Goal: Task Accomplishment & Management: Use online tool/utility

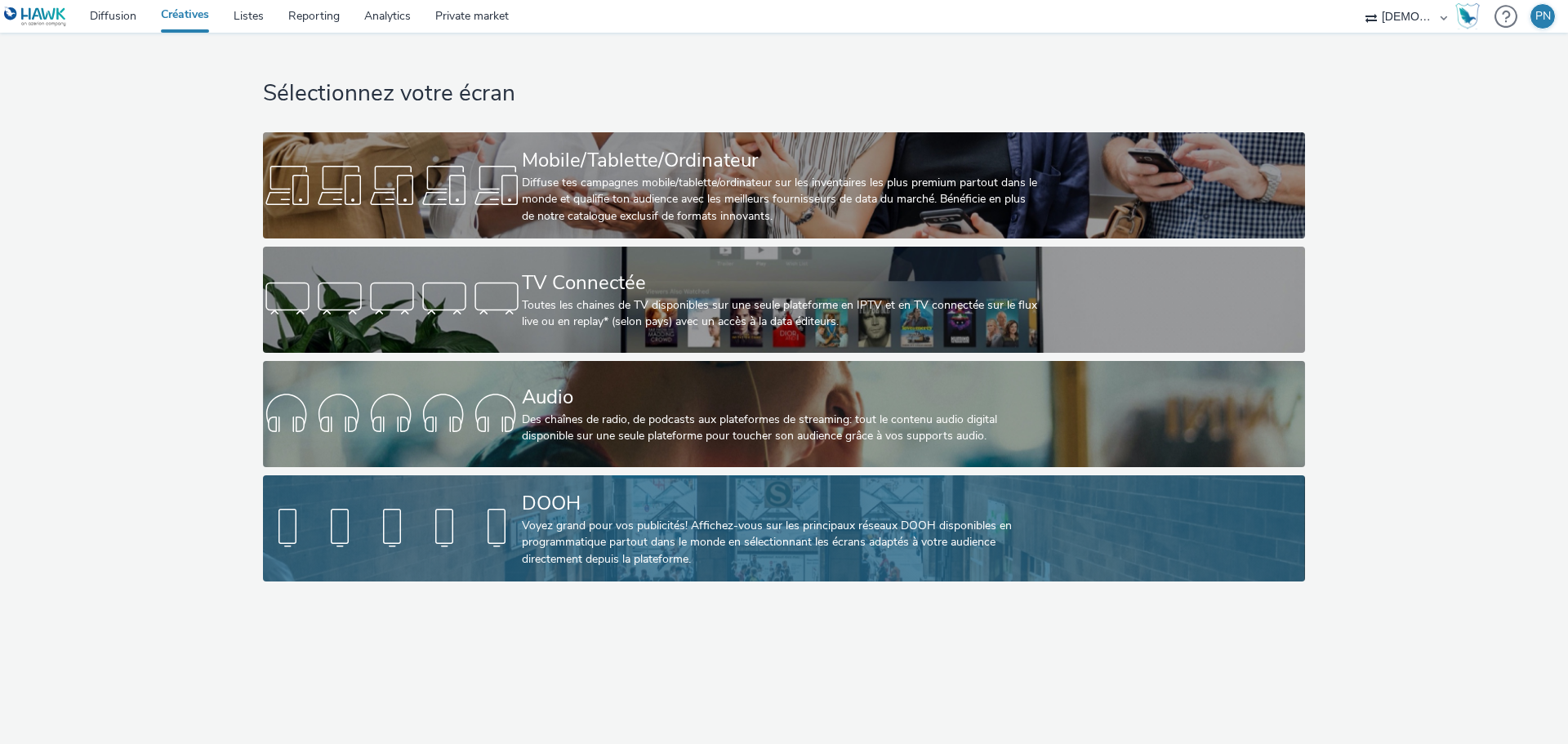
click at [508, 521] on div at bounding box center [392, 528] width 259 height 52
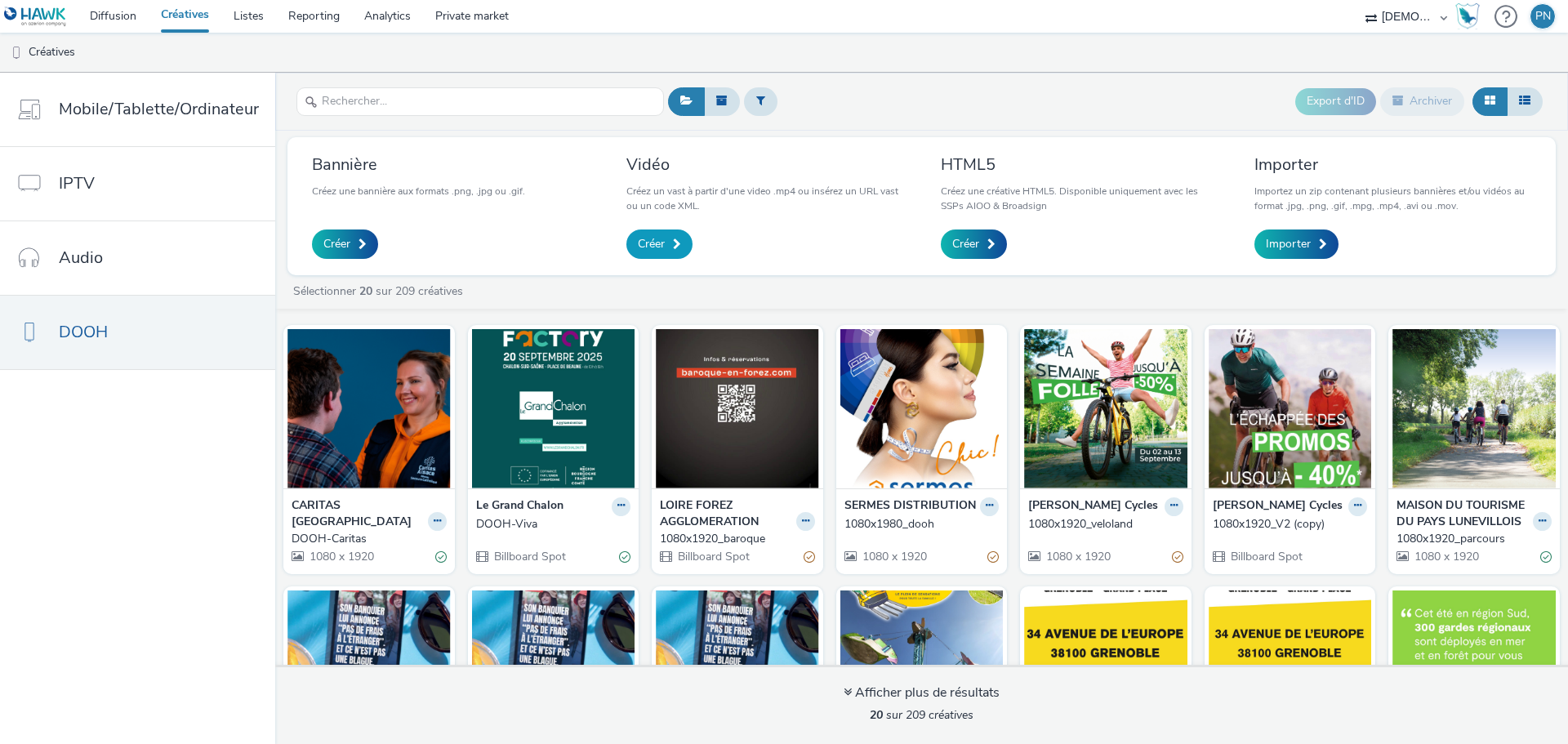
click at [659, 242] on span "Créer" at bounding box center [652, 244] width 27 height 16
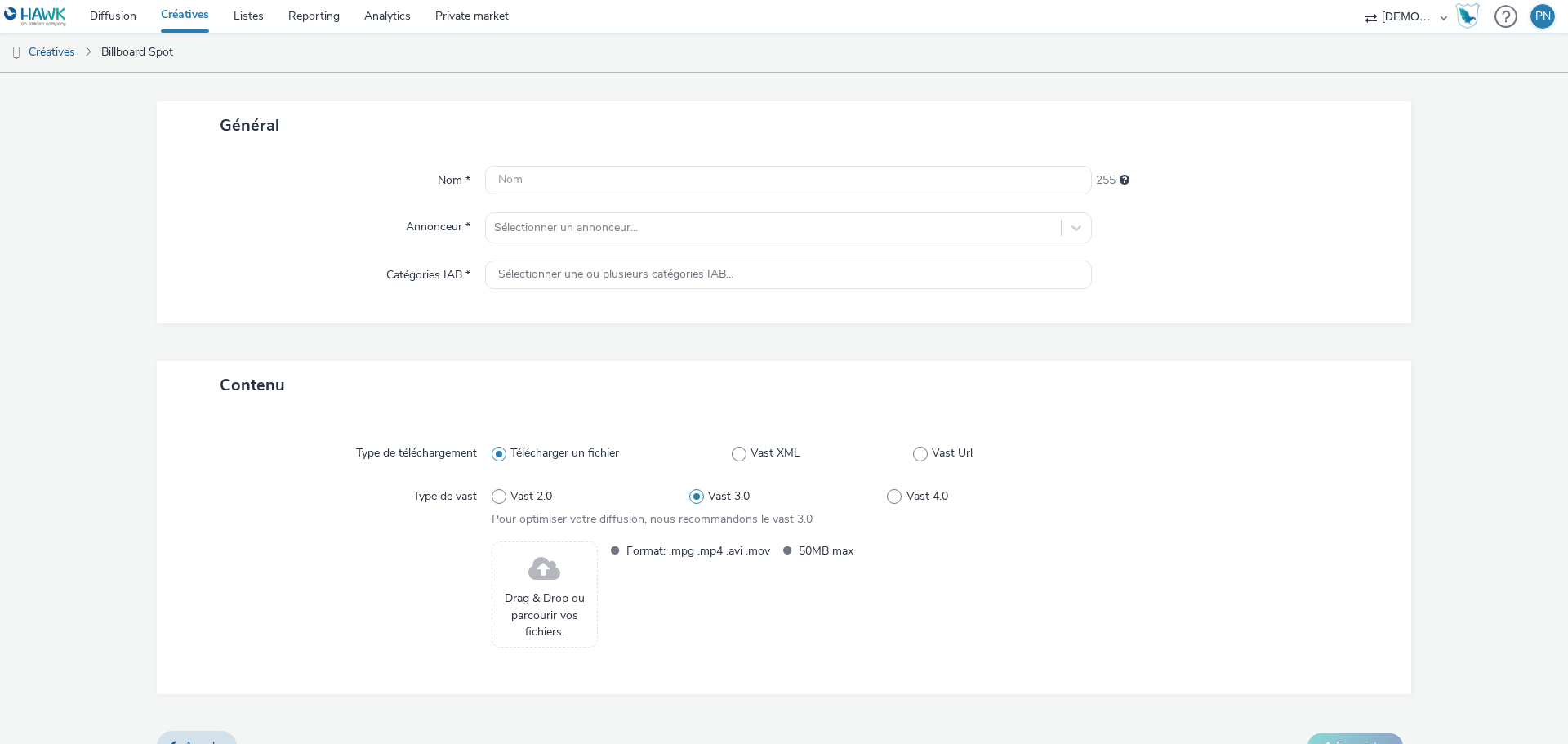
scroll to position [100, 0]
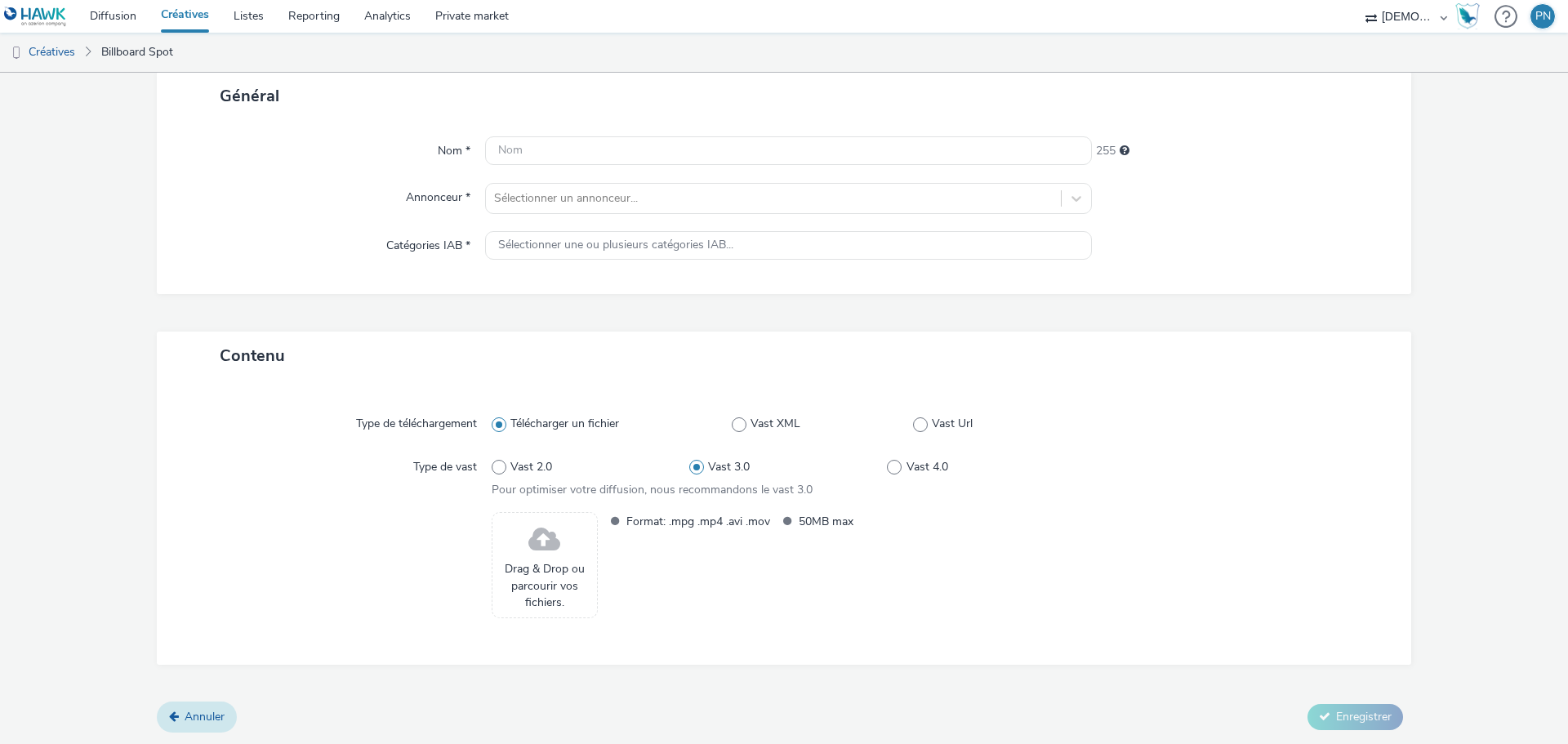
click at [214, 709] on span "Annuler" at bounding box center [204, 716] width 40 height 15
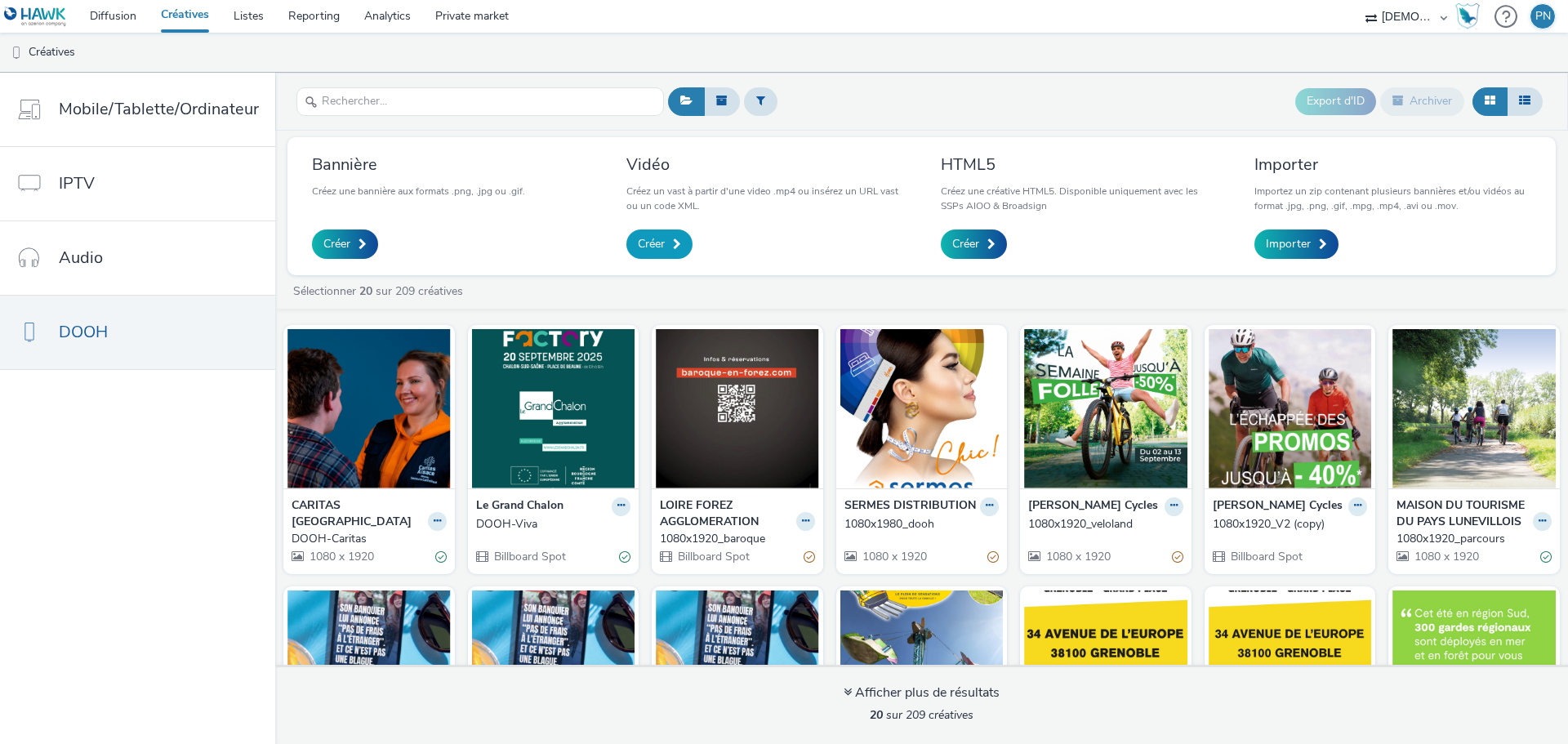
click at [668, 249] on link "Créer" at bounding box center [660, 244] width 66 height 29
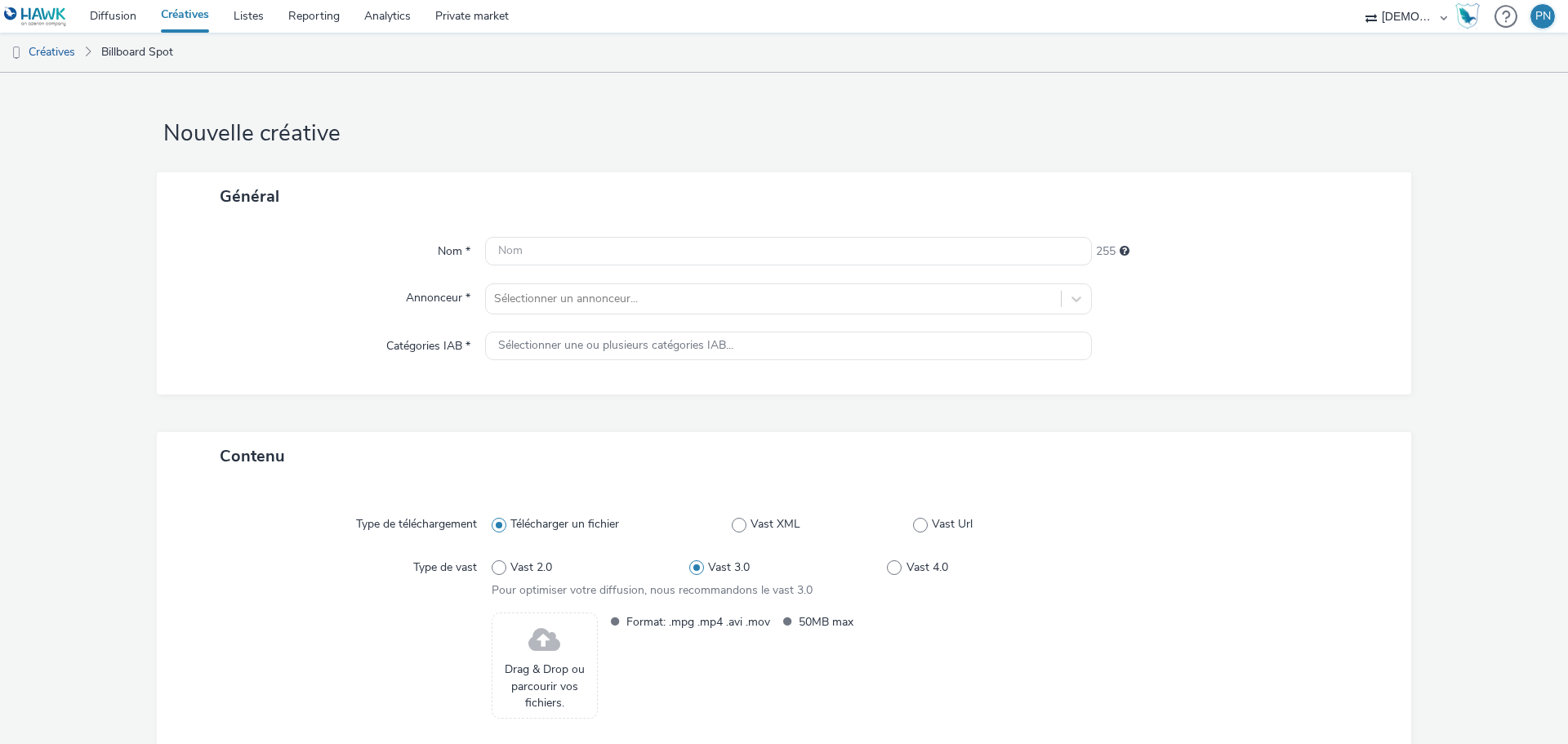
scroll to position [100, 0]
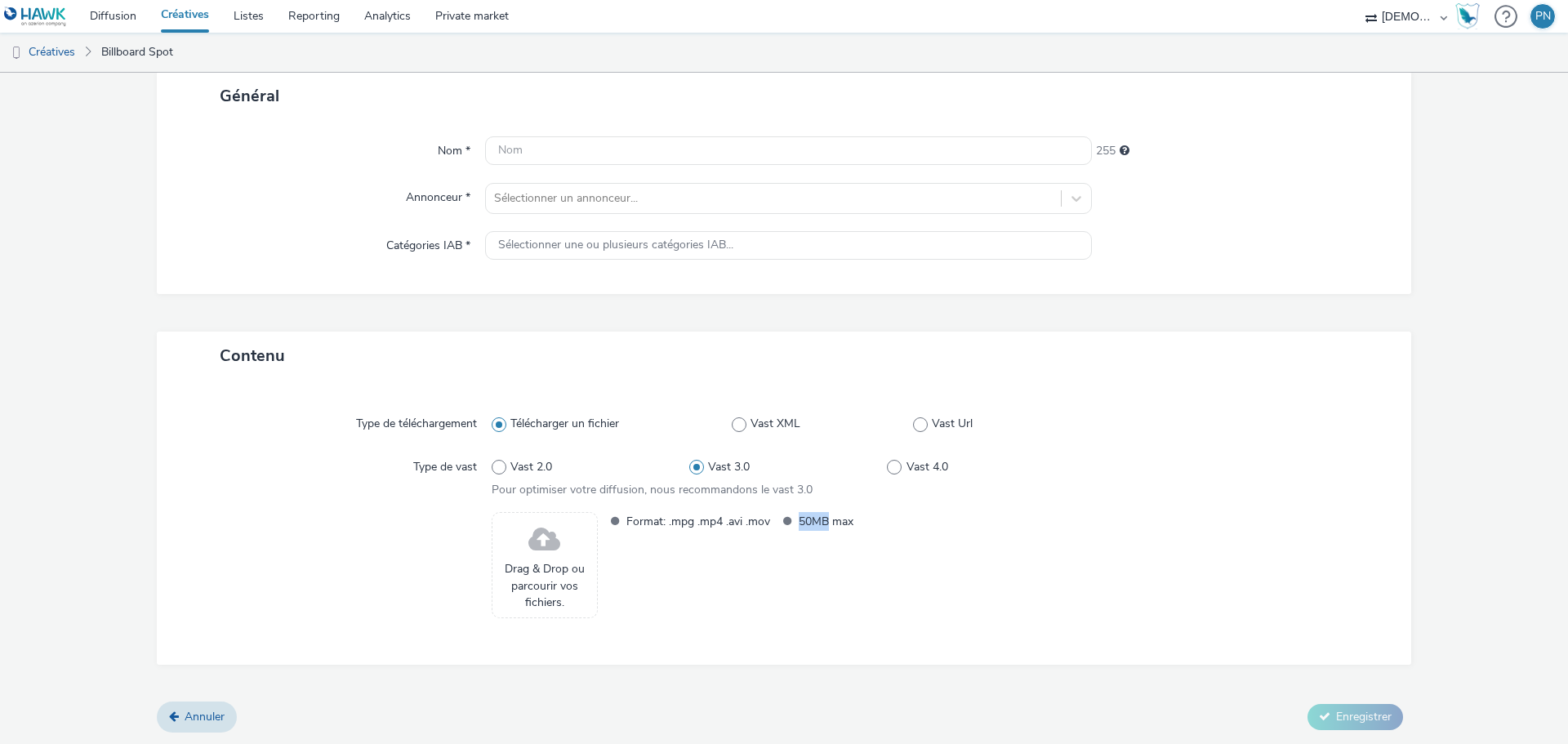
drag, startPoint x: 795, startPoint y: 517, endPoint x: 828, endPoint y: 517, distance: 33.0
click at [828, 517] on span "50MB max" at bounding box center [871, 521] width 144 height 19
copy span "50MB"
click at [186, 702] on link "Annuler" at bounding box center [196, 716] width 80 height 31
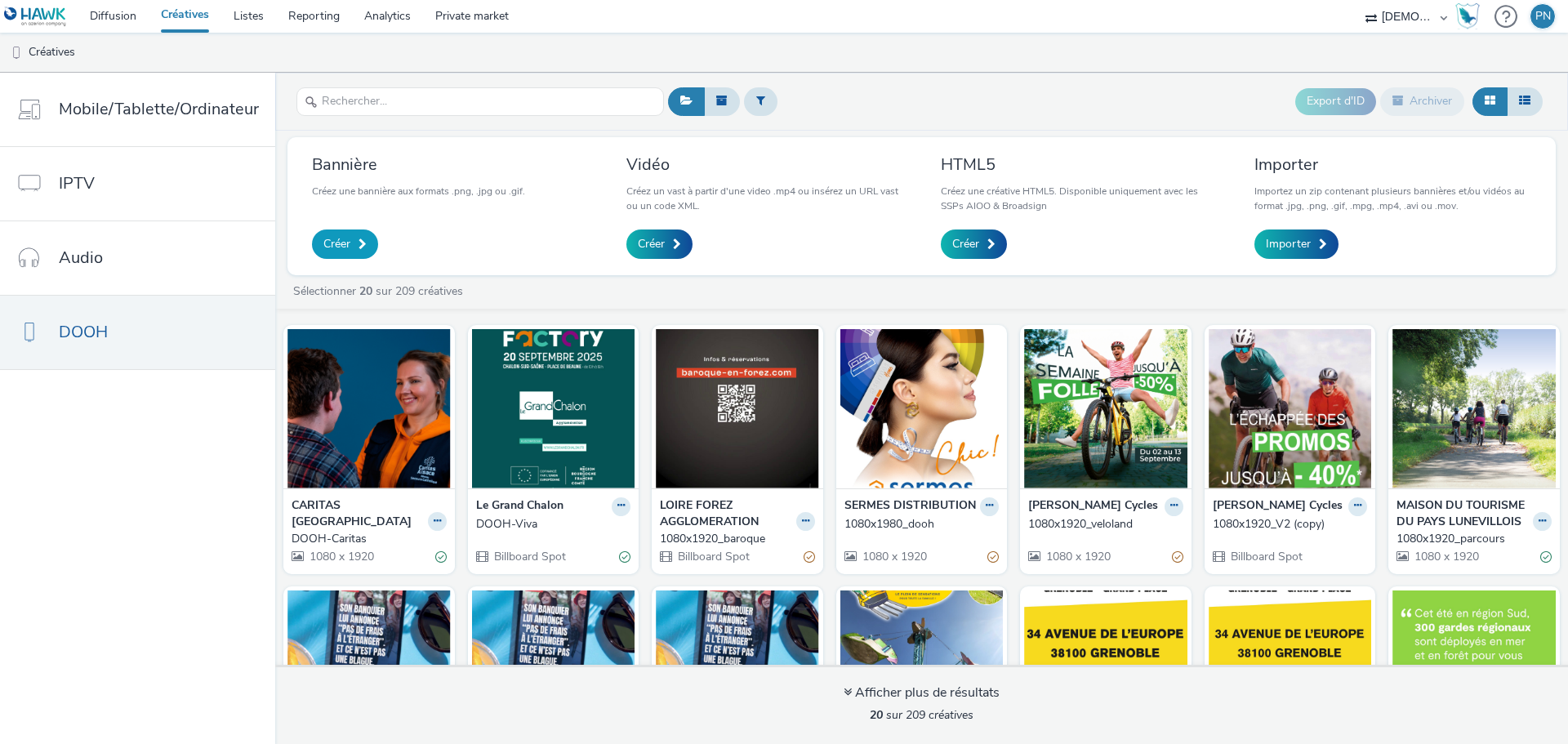
click at [361, 244] on span at bounding box center [362, 244] width 8 height 12
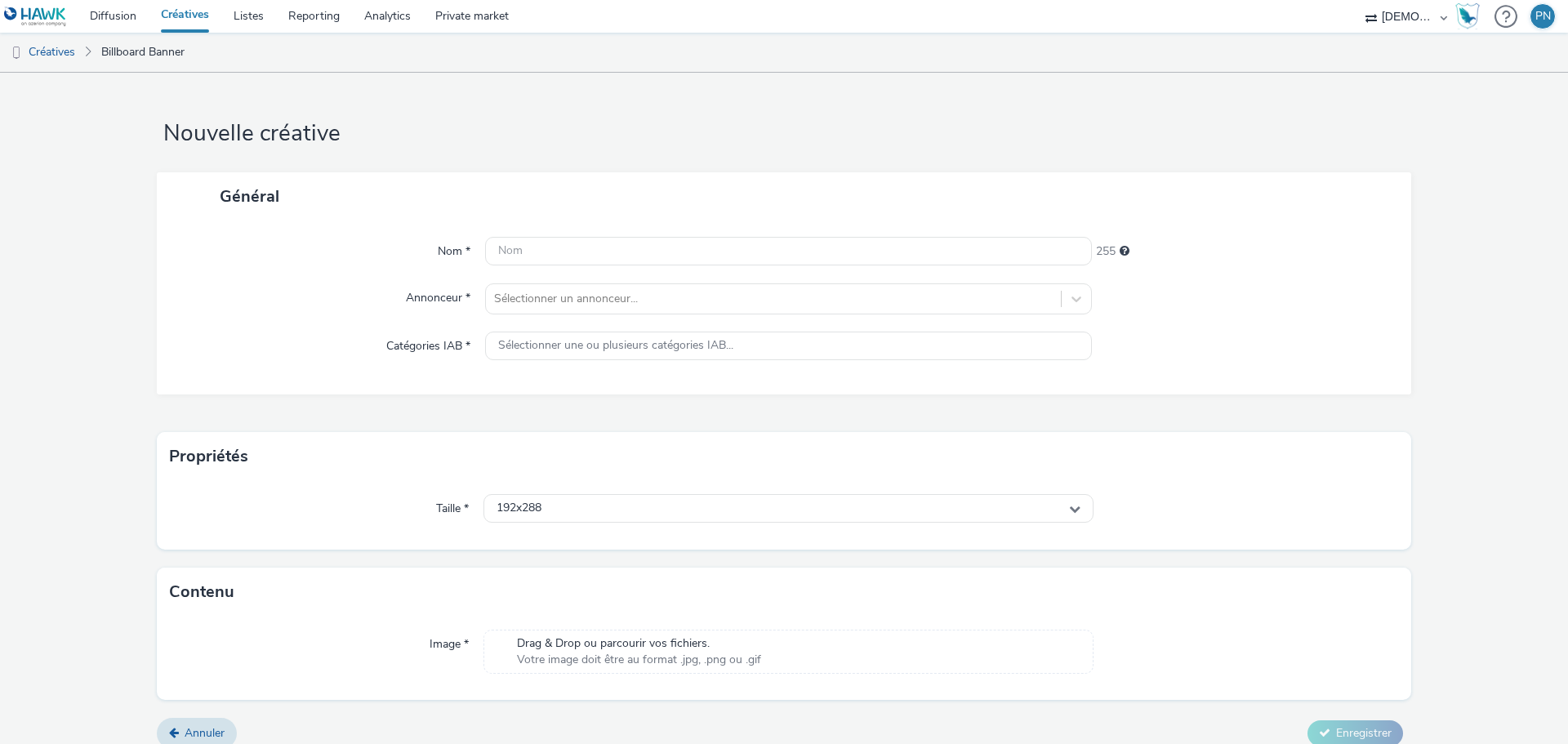
scroll to position [17, 0]
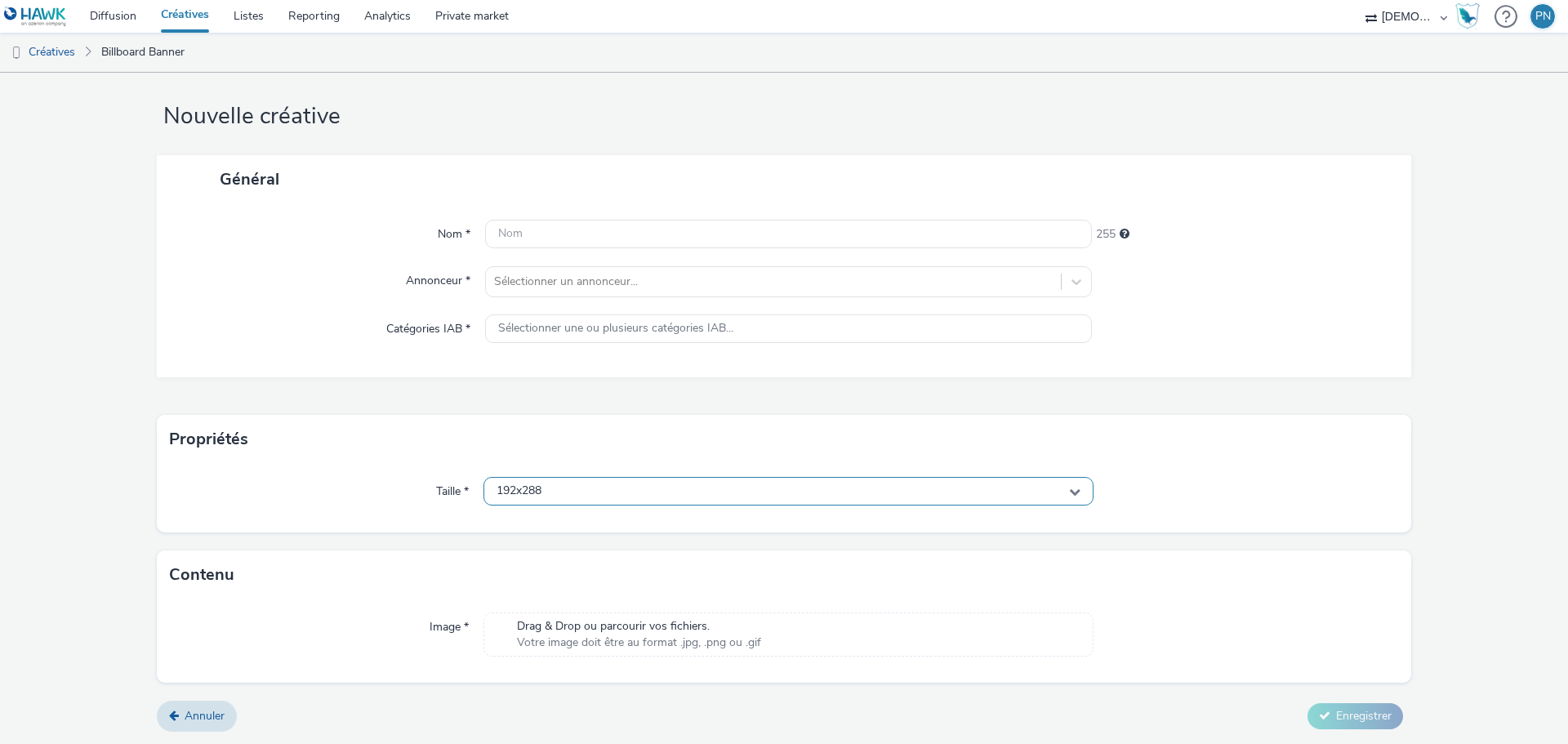
click at [586, 493] on div "192x288" at bounding box center [788, 492] width 610 height 28
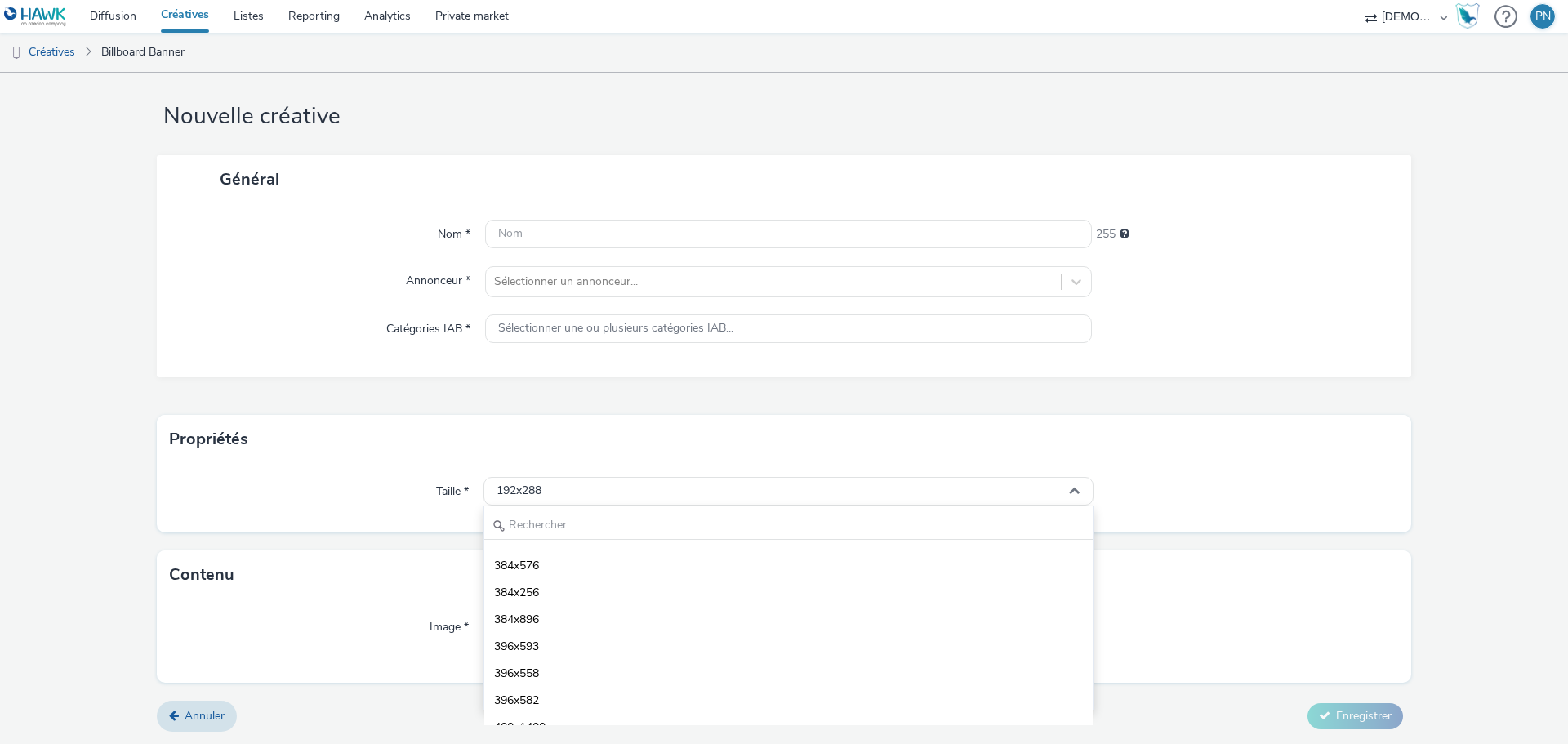
scroll to position [572, 0]
click at [553, 522] on input "text" at bounding box center [788, 525] width 609 height 28
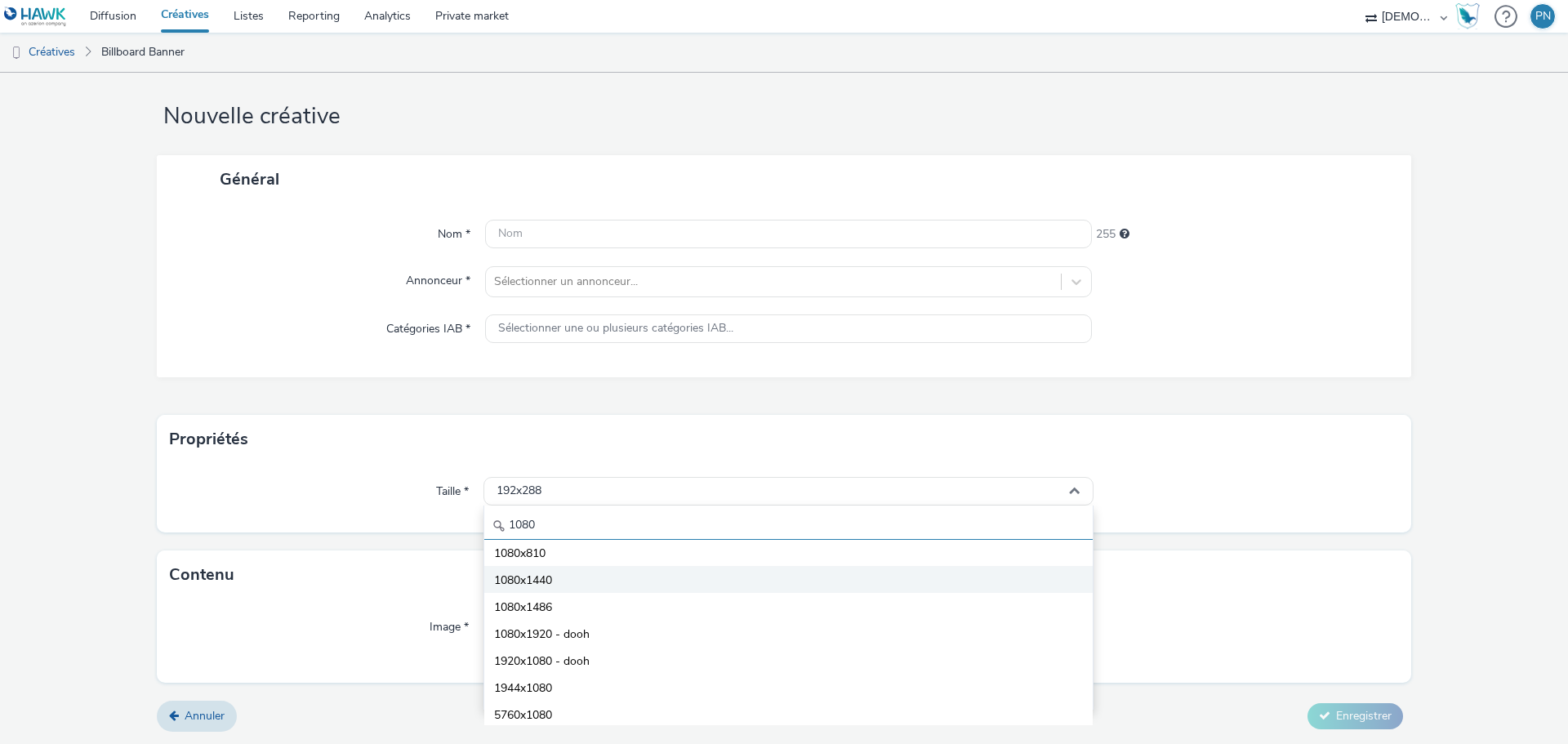
scroll to position [116, 0]
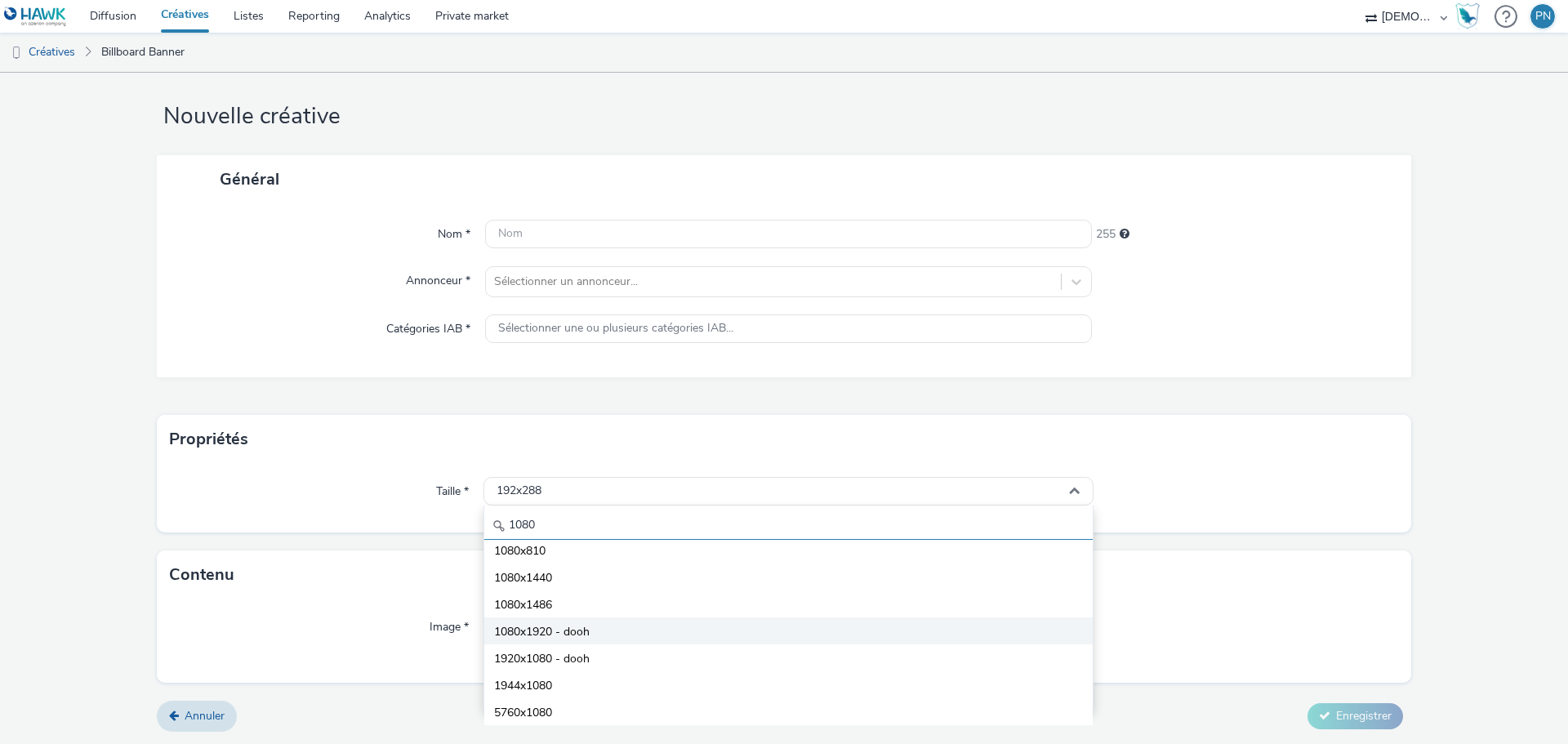
type input "1080"
click at [534, 639] on span "1080x1920 - dooh" at bounding box center [542, 632] width 96 height 16
